Goal: Information Seeking & Learning: Learn about a topic

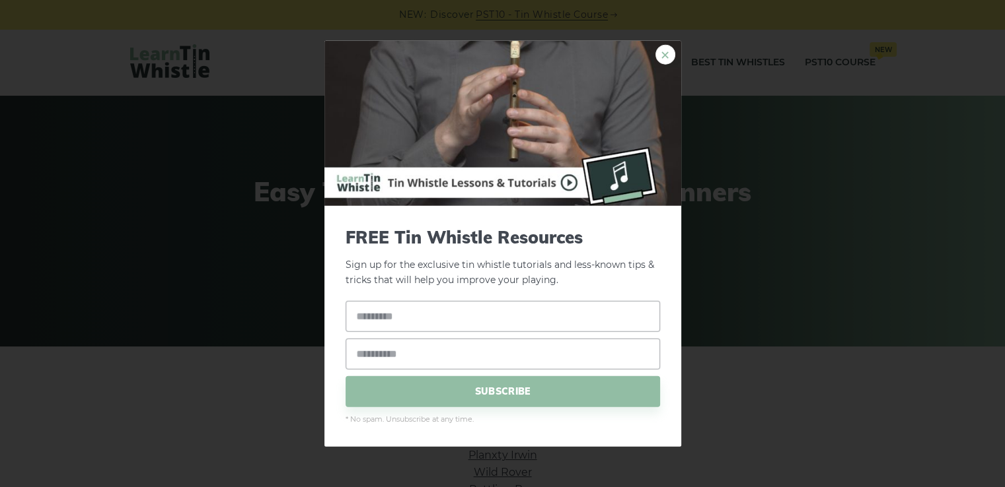
click at [660, 53] on link "×" at bounding box center [665, 55] width 20 height 20
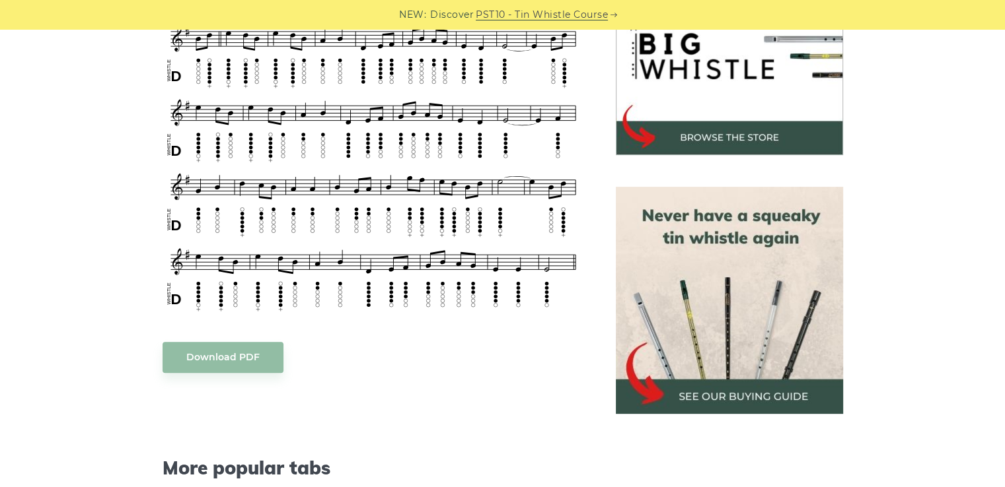
scroll to position [482, 0]
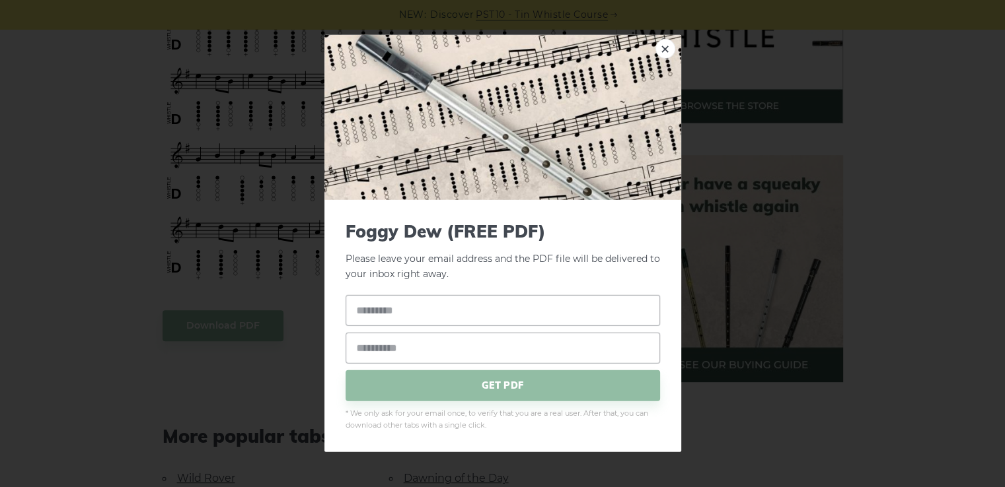
click at [667, 50] on link "×" at bounding box center [665, 49] width 20 height 20
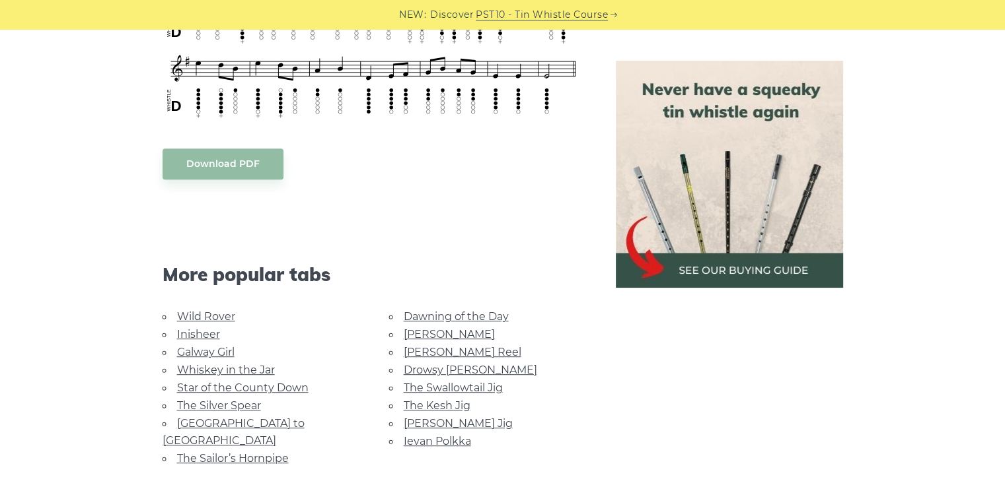
scroll to position [643, 0]
